Goal: Task Accomplishment & Management: Use online tool/utility

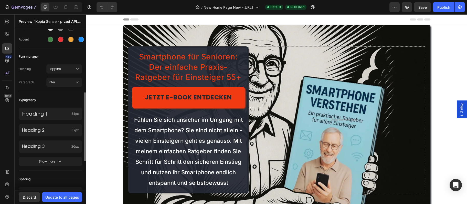
scroll to position [55, 0]
click at [53, 160] on div "Show more" at bounding box center [51, 161] width 24 height 5
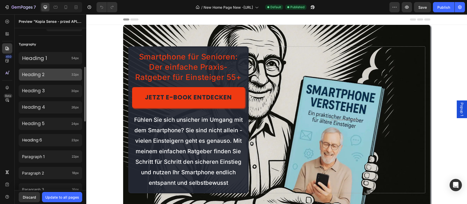
scroll to position [138, 0]
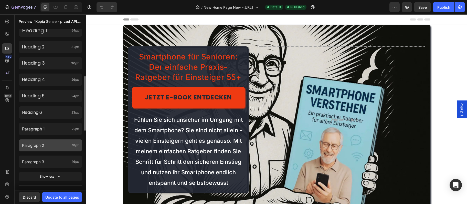
click at [71, 142] on div "Paragraph 2 18px" at bounding box center [50, 145] width 63 height 12
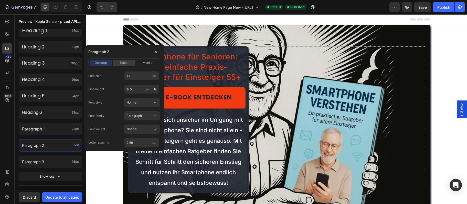
click at [121, 64] on span "tablet" at bounding box center [124, 62] width 9 height 5
click at [148, 66] on button "mobile" at bounding box center [147, 63] width 22 height 6
click at [100, 62] on span "desktop" at bounding box center [101, 62] width 12 height 5
click at [46, 160] on p "Paragraph 3" at bounding box center [46, 161] width 48 height 5
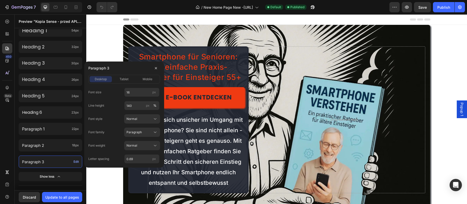
click at [46, 160] on p "Paragraph 3" at bounding box center [46, 161] width 49 height 5
click at [48, 123] on div "Paragraph 1 22px" at bounding box center [50, 129] width 63 height 12
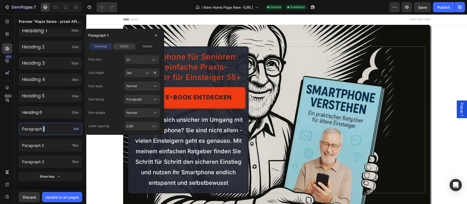
click at [120, 47] on span "tablet" at bounding box center [124, 46] width 9 height 5
click at [140, 48] on div "mobile" at bounding box center [147, 46] width 22 height 5
click at [137, 56] on input "17" at bounding box center [141, 59] width 35 height 9
type input "22"
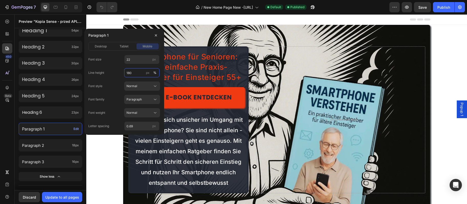
click at [130, 74] on input "180" at bounding box center [141, 72] width 35 height 9
click at [130, 72] on input "180" at bounding box center [141, 72] width 35 height 9
type input "150"
click at [147, 126] on input "0.69" at bounding box center [141, 125] width 35 height 9
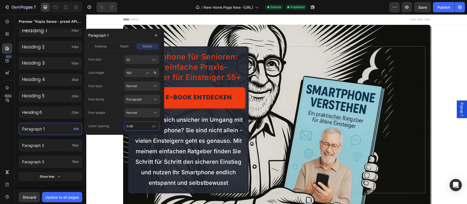
click at [147, 126] on input "0.69" at bounding box center [141, 125] width 35 height 9
type input "1"
click at [103, 48] on span "desktop" at bounding box center [101, 46] width 12 height 5
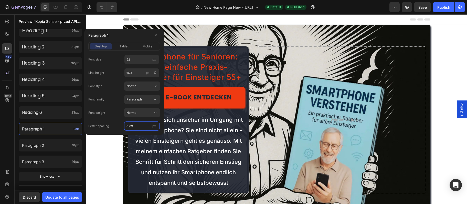
click at [134, 125] on input "0.69" at bounding box center [141, 125] width 35 height 9
type input "1"
click at [139, 111] on div "Normal" at bounding box center [138, 112] width 25 height 5
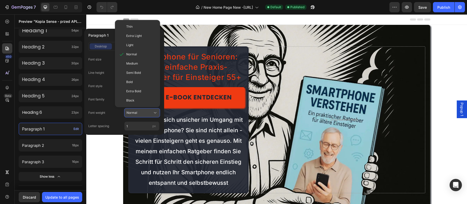
click at [139, 111] on div "Normal" at bounding box center [138, 112] width 25 height 5
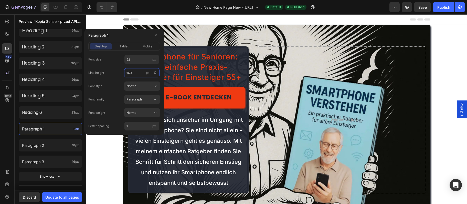
click at [137, 73] on input "140" at bounding box center [141, 72] width 35 height 9
type input "0"
type input "150"
click at [131, 58] on input "22" at bounding box center [141, 59] width 35 height 9
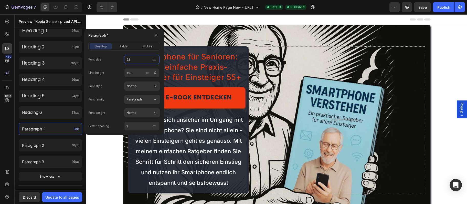
click at [131, 58] on input "22" at bounding box center [141, 59] width 35 height 9
type input "24"
click at [46, 146] on p "Paragraph 2" at bounding box center [46, 145] width 48 height 5
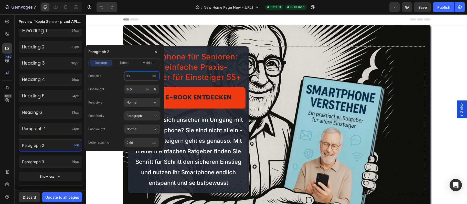
click at [131, 77] on input "18" at bounding box center [141, 75] width 35 height 9
type input "22"
click at [139, 93] on input "140" at bounding box center [141, 88] width 35 height 9
type input "150"
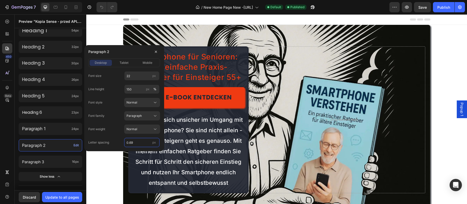
click at [138, 138] on input "0.69" at bounding box center [141, 142] width 35 height 9
type input "1"
click at [149, 66] on div "desktop tablet mobile" at bounding box center [124, 62] width 72 height 9
click at [145, 68] on div "Font size 22 px Line height 150 px % Font style Normal Font family Paragraph Fo…" at bounding box center [124, 107] width 72 height 80
click at [144, 60] on button "mobile" at bounding box center [147, 63] width 22 height 6
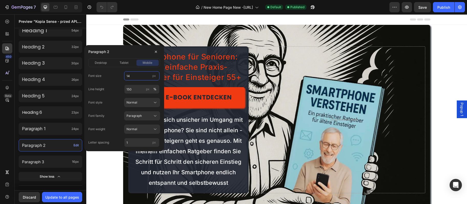
click at [137, 78] on input "14" at bounding box center [141, 75] width 35 height 9
type input "20"
click at [49, 157] on div "Paragraph 3 16px" at bounding box center [50, 161] width 63 height 12
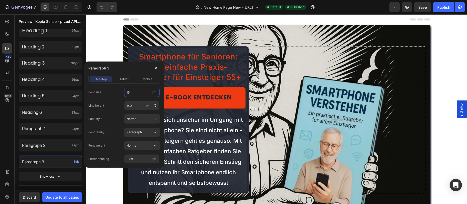
click at [133, 93] on input "16" at bounding box center [141, 92] width 35 height 9
type input "20"
click at [137, 107] on input "140" at bounding box center [141, 105] width 35 height 9
type input "150"
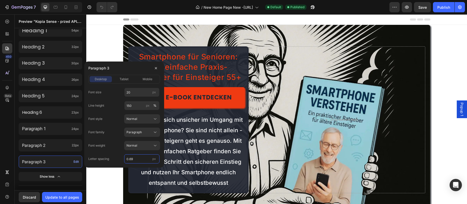
click at [139, 158] on input "0.69" at bounding box center [141, 158] width 35 height 9
type input "1"
click at [143, 79] on span "mobile" at bounding box center [148, 79] width 10 height 5
click at [138, 89] on input "14" at bounding box center [141, 92] width 35 height 9
type input "18"
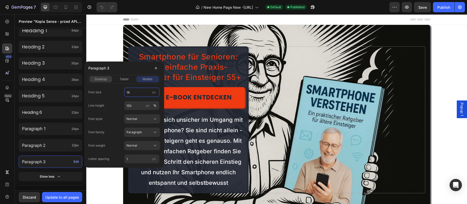
click at [103, 80] on span "desktop" at bounding box center [101, 79] width 12 height 5
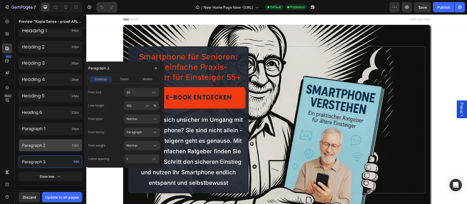
click at [56, 148] on p "Paragraph 2" at bounding box center [46, 145] width 48 height 6
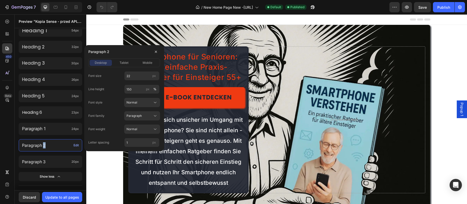
scroll to position [83, 0]
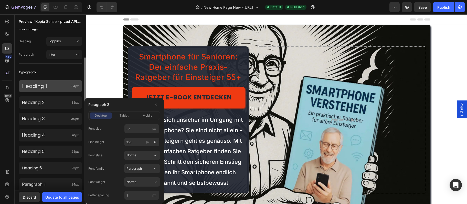
click at [45, 87] on p "Heading 1" at bounding box center [45, 86] width 47 height 6
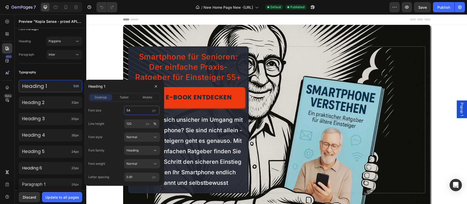
click at [140, 114] on input "54" at bounding box center [141, 110] width 35 height 9
type input "44"
click at [128, 126] on input "120" at bounding box center [141, 123] width 35 height 9
type input "150"
click at [143, 139] on div "Normal" at bounding box center [138, 137] width 25 height 5
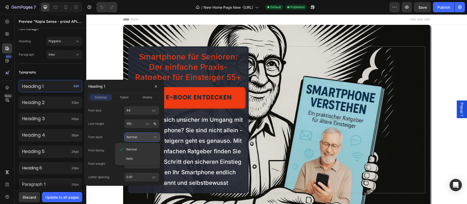
click at [143, 139] on div "Normal" at bounding box center [138, 137] width 25 height 5
click at [149, 148] on div "Heading" at bounding box center [138, 150] width 25 height 5
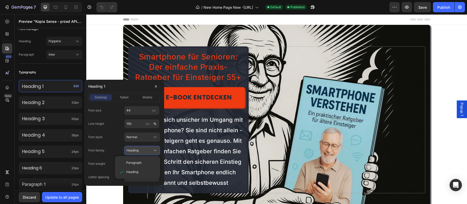
click at [148, 148] on div "Heading" at bounding box center [138, 150] width 25 height 5
click at [145, 163] on div "Normal" at bounding box center [138, 163] width 25 height 5
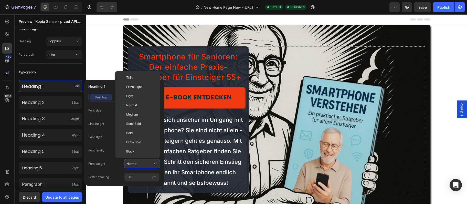
drag, startPoint x: 143, startPoint y: 124, endPoint x: 132, endPoint y: 126, distance: 11.9
click at [142, 124] on div "Semi Bold" at bounding box center [141, 123] width 30 height 5
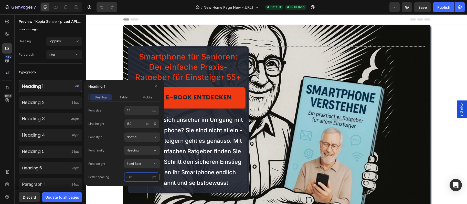
click at [129, 177] on input "0.81" at bounding box center [141, 176] width 35 height 9
type input "1"
click at [146, 101] on div "desktop tablet mobile" at bounding box center [124, 97] width 72 height 9
click at [146, 98] on span "mobile" at bounding box center [148, 97] width 10 height 5
click at [138, 109] on input "41" at bounding box center [141, 110] width 35 height 9
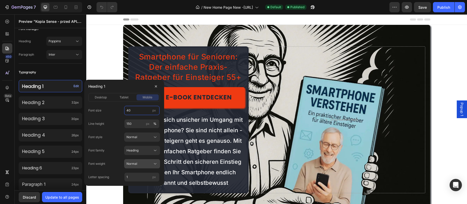
type input "40"
click at [148, 160] on button "Normal" at bounding box center [142, 163] width 36 height 9
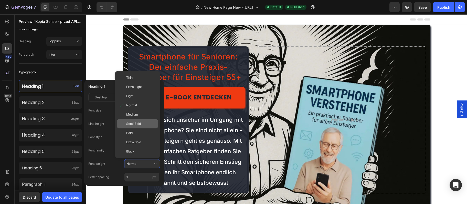
click at [144, 126] on div "Semi Bold" at bounding box center [137, 123] width 41 height 9
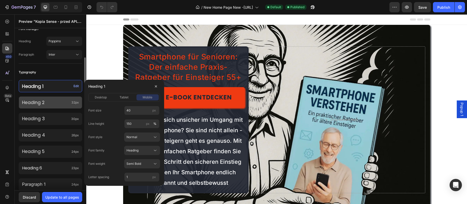
click at [53, 101] on p "Heading 2" at bounding box center [45, 103] width 47 height 6
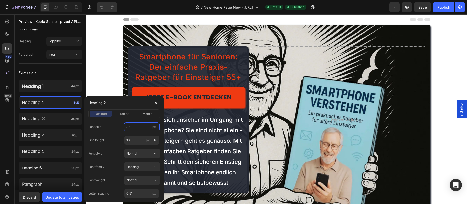
click at [142, 127] on input "32" at bounding box center [141, 126] width 35 height 9
type input "30"
click at [138, 140] on input "130" at bounding box center [141, 139] width 35 height 9
type input "150"
click at [150, 154] on div "Normal" at bounding box center [138, 153] width 25 height 5
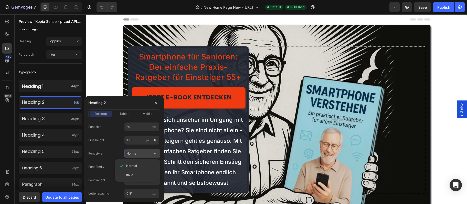
click at [149, 152] on div "Normal" at bounding box center [138, 153] width 25 height 5
click at [146, 176] on button "Normal" at bounding box center [142, 179] width 36 height 9
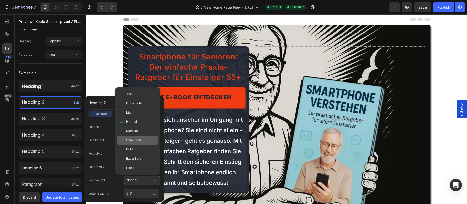
click at [143, 143] on div "Semi Bold" at bounding box center [137, 139] width 41 height 9
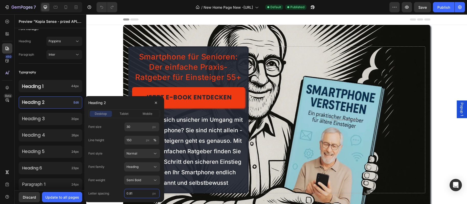
click at [142, 196] on input "0.81" at bounding box center [141, 193] width 35 height 9
type input "1"
click at [152, 113] on span "mobile" at bounding box center [148, 113] width 10 height 5
click at [134, 129] on input "24" at bounding box center [141, 126] width 35 height 9
type input "30"
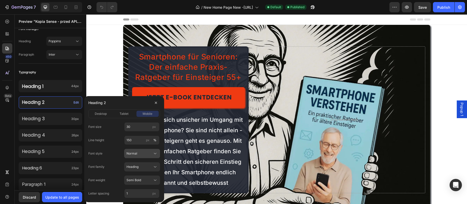
click at [143, 154] on div "Normal" at bounding box center [138, 153] width 25 height 5
click at [144, 181] on div "Semi Bold" at bounding box center [138, 180] width 25 height 5
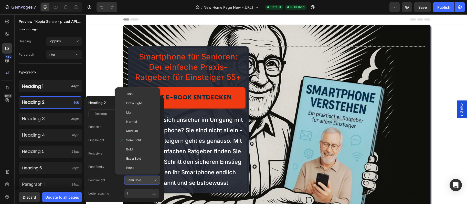
click at [144, 181] on div "Semi Bold" at bounding box center [138, 180] width 25 height 5
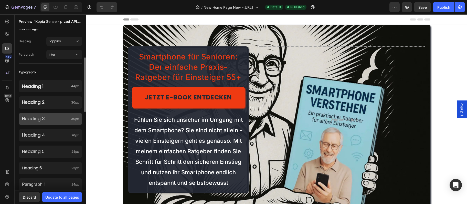
click at [41, 119] on p "Heading 3" at bounding box center [45, 119] width 47 height 6
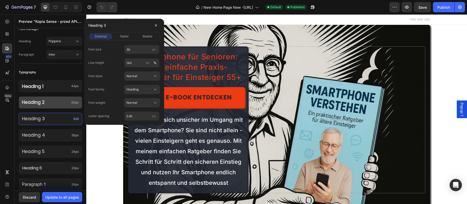
click at [50, 107] on div "Heading 2 30px" at bounding box center [50, 102] width 63 height 12
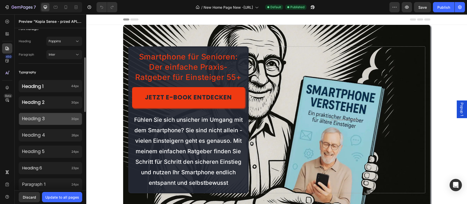
click at [48, 122] on div "Heading 3 30px" at bounding box center [50, 119] width 63 height 12
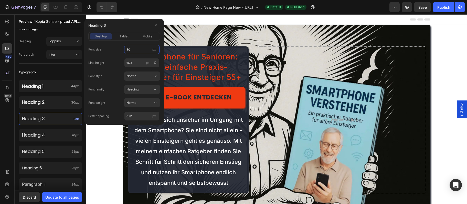
click at [133, 52] on input "30" at bounding box center [141, 49] width 35 height 9
type input "26"
click at [136, 60] on input "140" at bounding box center [141, 62] width 35 height 9
type input "150"
click at [144, 103] on div "Normal" at bounding box center [138, 102] width 25 height 5
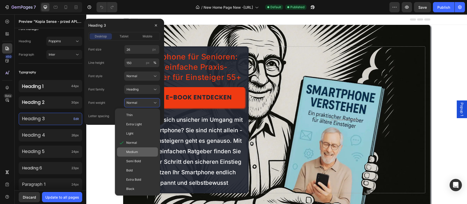
click at [153, 154] on div "Medium" at bounding box center [141, 151] width 30 height 5
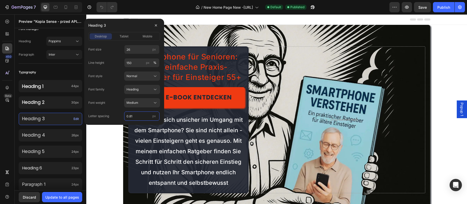
click at [144, 116] on input "0.81" at bounding box center [141, 115] width 35 height 9
type input "1"
click at [146, 35] on span "mobile" at bounding box center [148, 36] width 10 height 5
click at [138, 49] on input "23" at bounding box center [141, 49] width 35 height 9
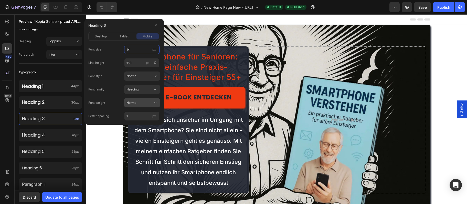
type input "14"
click at [146, 100] on div "Normal" at bounding box center [138, 102] width 25 height 5
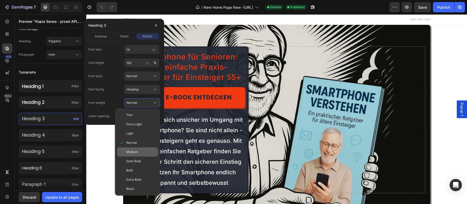
click at [136, 151] on span "Medium" at bounding box center [132, 151] width 12 height 5
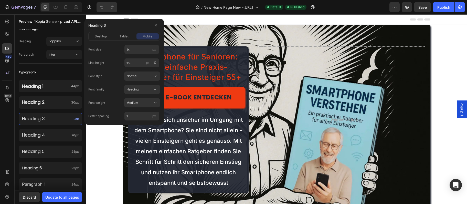
scroll to position [0, 0]
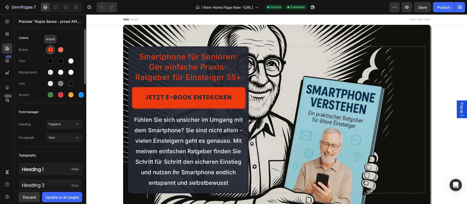
click at [53, 49] on div at bounding box center [50, 49] width 5 height 5
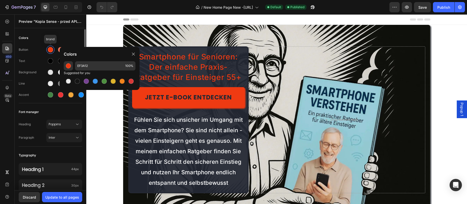
click at [53, 49] on div at bounding box center [50, 49] width 5 height 5
click at [31, 62] on div "Text" at bounding box center [33, 61] width 28 height 5
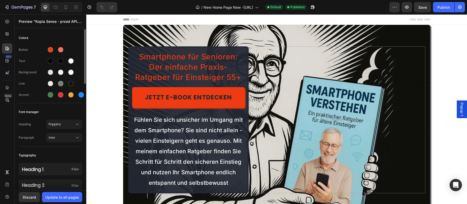
click at [31, 90] on div "Button Text Background Line Accent" at bounding box center [50, 72] width 63 height 60
click at [64, 198] on div "Update to all pages" at bounding box center [62, 196] width 34 height 5
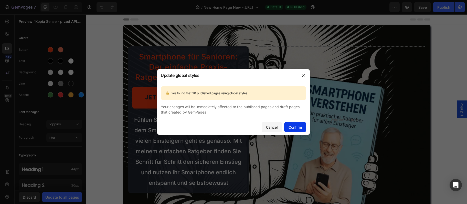
click at [291, 127] on div "Confirm" at bounding box center [294, 126] width 13 height 5
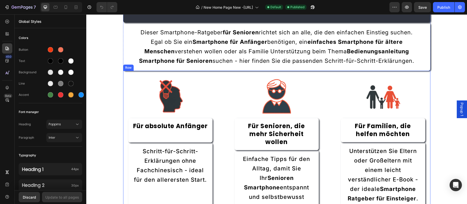
scroll to position [277, 0]
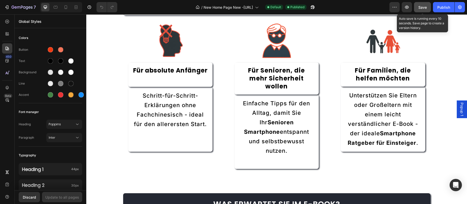
click at [421, 9] on span "Save" at bounding box center [422, 7] width 8 height 4
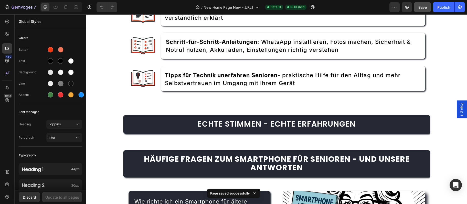
scroll to position [637, 0]
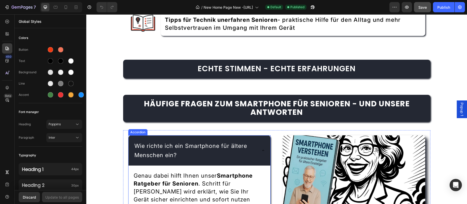
click at [255, 141] on p "Wie richte ich ein Smartphone für ältere Menschen ein?" at bounding box center [195, 150] width 122 height 18
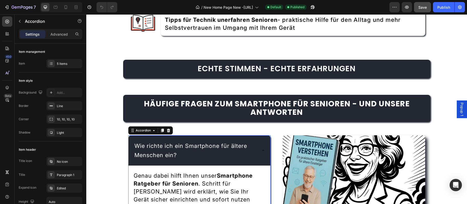
click at [248, 141] on p "Wie richte ich ein Smartphone für ältere Menschen ein?" at bounding box center [195, 150] width 122 height 18
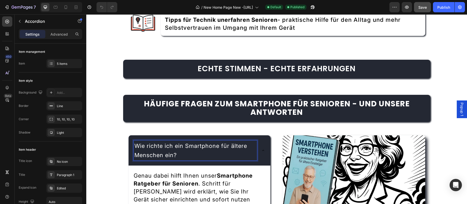
click at [230, 141] on p "Wie richte ich ein Smartphone für ältere Menschen ein?" at bounding box center [195, 150] width 122 height 18
click at [263, 139] on div "Wie richte ich ein Smartphone für ältere Menschen ein?" at bounding box center [199, 150] width 142 height 30
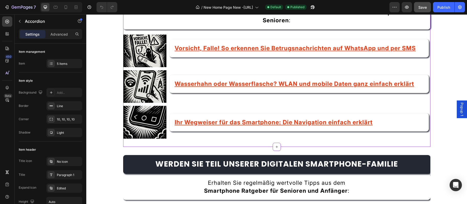
scroll to position [1912, 0]
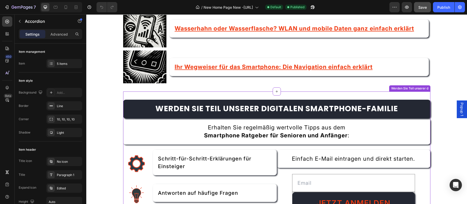
click at [325, 122] on div "Erhalten Sie regelmäßig wertvolle Tipps aus dem Smartphone Ratgeber für Seniore…" at bounding box center [276, 131] width 307 height 26
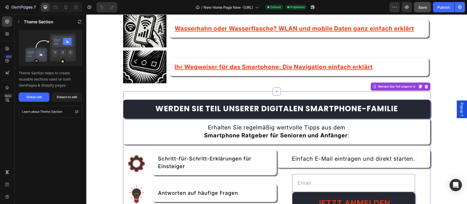
click at [312, 124] on span "Erhalten Sie regelmäßig wertvolle Tipps aus dem" at bounding box center [276, 127] width 137 height 7
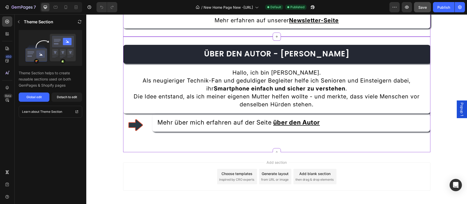
scroll to position [2183, 0]
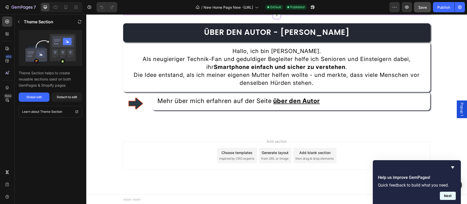
click at [448, 194] on button "Next" at bounding box center [448, 195] width 16 height 8
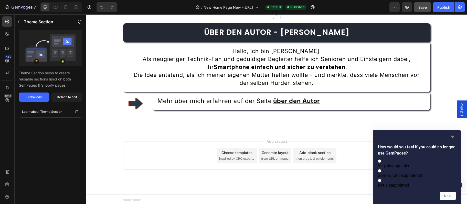
click at [451, 136] on icon "Hide survey" at bounding box center [452, 137] width 3 height 2
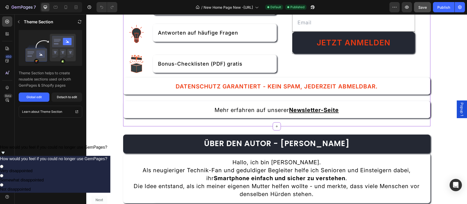
scroll to position [2128, 0]
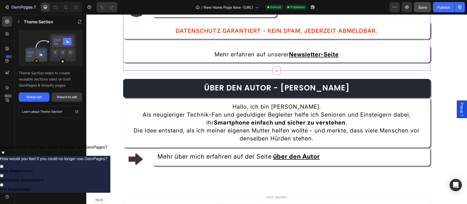
drag, startPoint x: 66, startPoint y: 98, endPoint x: 25, endPoint y: 134, distance: 54.6
click at [66, 98] on div "Detach to edit" at bounding box center [67, 97] width 20 height 5
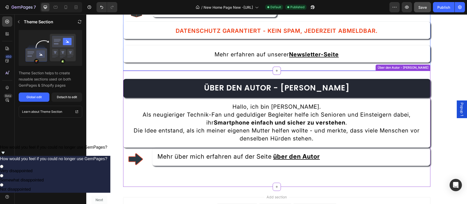
click at [132, 158] on img at bounding box center [135, 158] width 23 height 23
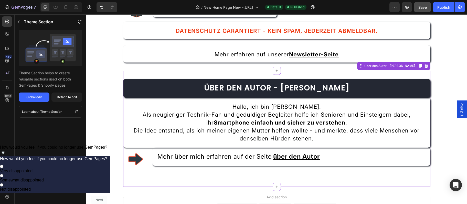
click at [134, 158] on img at bounding box center [135, 158] width 23 height 23
click at [72, 96] on div "Detach to edit" at bounding box center [67, 97] width 20 height 5
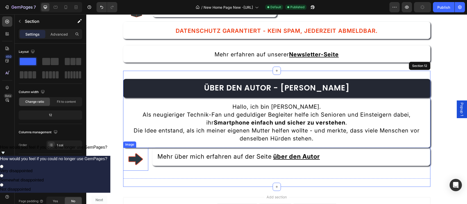
click at [129, 159] on img at bounding box center [135, 158] width 23 height 23
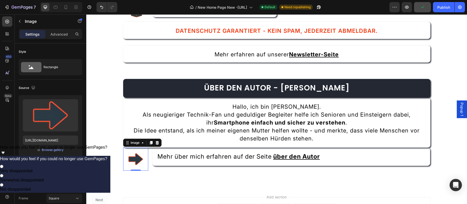
scroll to position [224, 0]
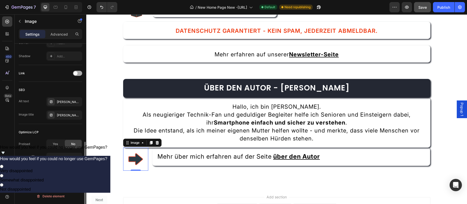
click at [77, 73] on span at bounding box center [75, 73] width 4 height 4
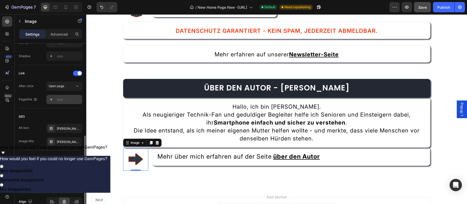
click at [62, 101] on div "Add..." at bounding box center [69, 99] width 24 height 5
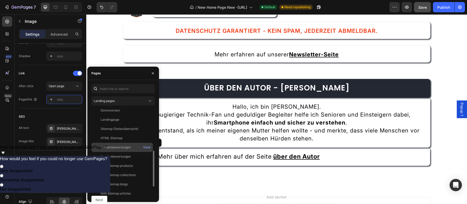
scroll to position [77, 0]
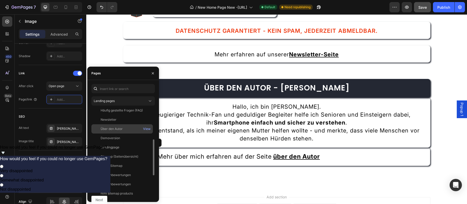
click at [120, 128] on div "Über den Autor" at bounding box center [112, 128] width 22 height 5
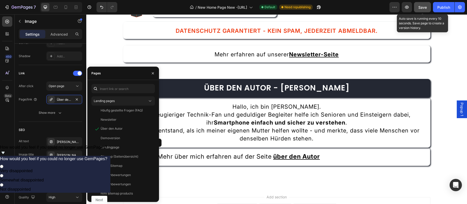
click at [423, 9] on span "Save" at bounding box center [422, 7] width 8 height 4
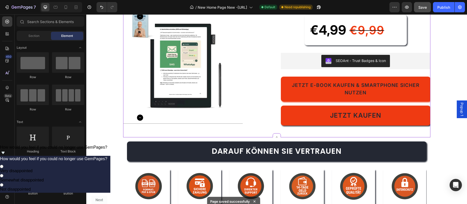
scroll to position [1546, 0]
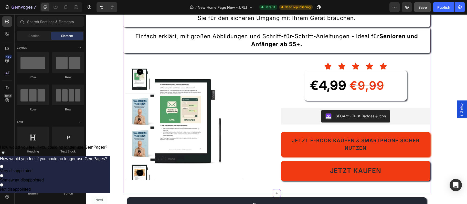
click at [189, 116] on img at bounding box center [183, 122] width 120 height 120
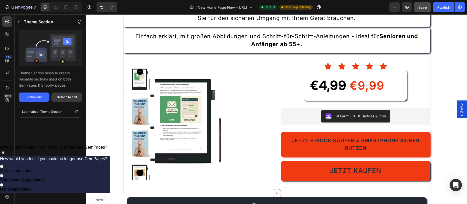
click at [64, 95] on button "Detach to edit" at bounding box center [66, 96] width 31 height 9
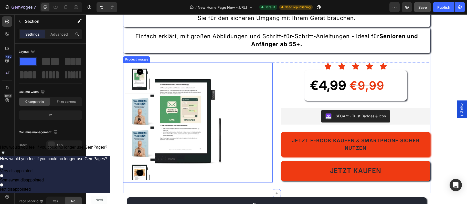
click at [235, 113] on img at bounding box center [183, 122] width 120 height 120
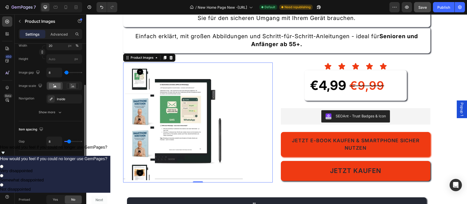
scroll to position [168, 0]
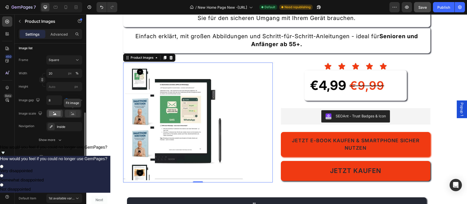
click at [71, 114] on rect at bounding box center [72, 113] width 7 height 5
click at [58, 111] on rect at bounding box center [55, 114] width 12 height 6
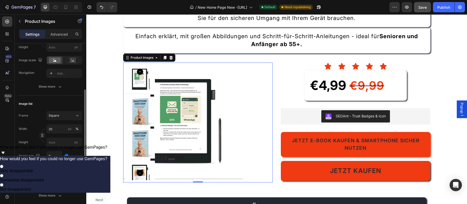
scroll to position [84, 0]
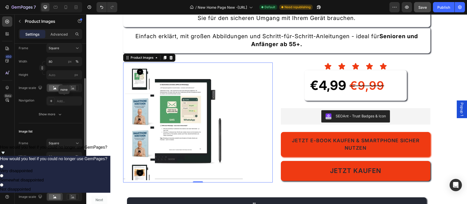
click at [58, 103] on div "Add..." at bounding box center [64, 100] width 36 height 9
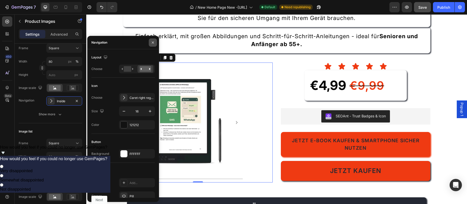
click at [152, 40] on button "button" at bounding box center [153, 42] width 8 height 8
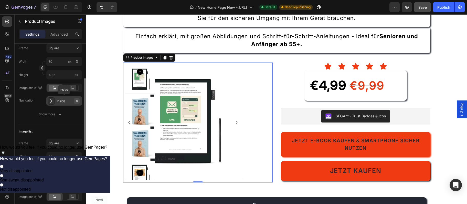
click at [75, 101] on icon "button" at bounding box center [77, 101] width 4 height 4
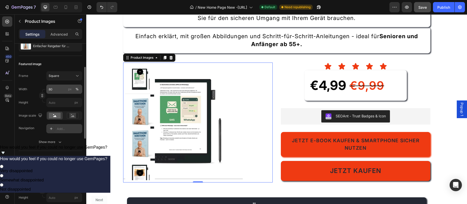
scroll to position [1, 0]
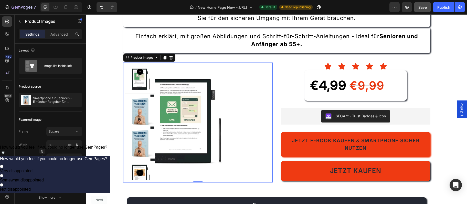
click at [145, 107] on img at bounding box center [140, 111] width 30 height 30
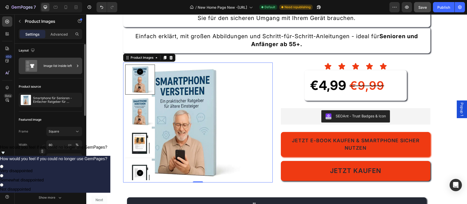
click at [57, 64] on div "Image list inside left" at bounding box center [59, 66] width 31 height 12
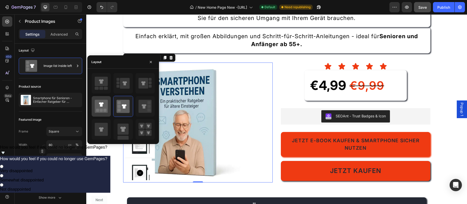
click at [103, 109] on icon at bounding box center [101, 106] width 13 height 13
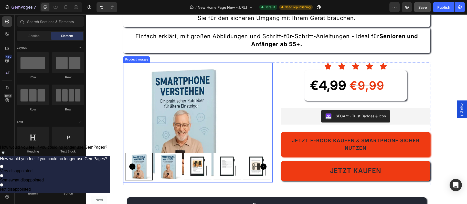
click at [202, 163] on img at bounding box center [197, 166] width 27 height 27
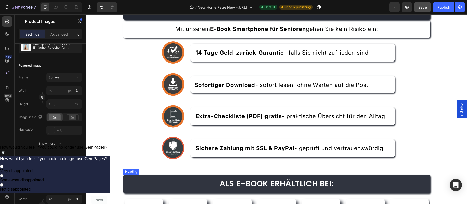
scroll to position [1296, 0]
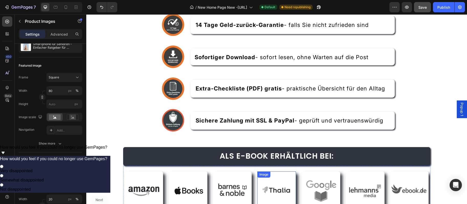
click at [305, 192] on img at bounding box center [320, 190] width 39 height 39
click at [240, 187] on div "Image Image Image Image Image Image Image" at bounding box center [276, 191] width 307 height 42
click at [173, 181] on div "Image Image Image Image Image Image Image" at bounding box center [276, 191] width 307 height 42
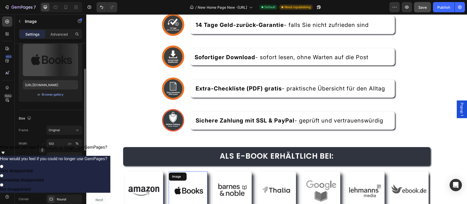
drag, startPoint x: 170, startPoint y: 181, endPoint x: 270, endPoint y: 18, distance: 191.3
click at [170, 181] on img at bounding box center [188, 190] width 39 height 39
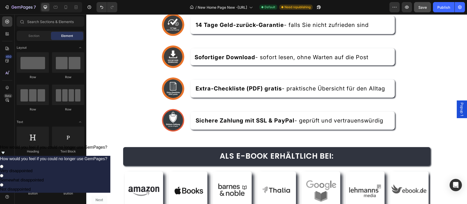
click at [425, 4] on button "Save" at bounding box center [422, 7] width 17 height 10
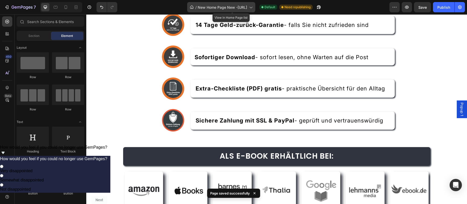
click at [216, 7] on span "New Home Page New -[URL]" at bounding box center [222, 7] width 49 height 5
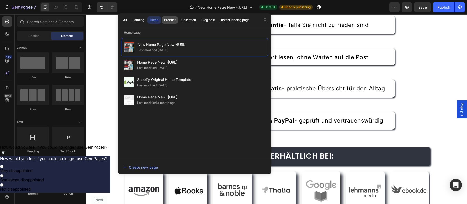
click at [172, 20] on div "Product" at bounding box center [170, 20] width 12 height 5
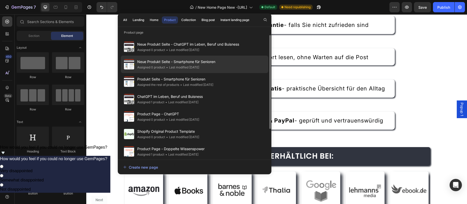
click at [199, 68] on div "• Last modified [DATE]" at bounding box center [182, 67] width 34 height 5
